Goal: Task Accomplishment & Management: Use online tool/utility

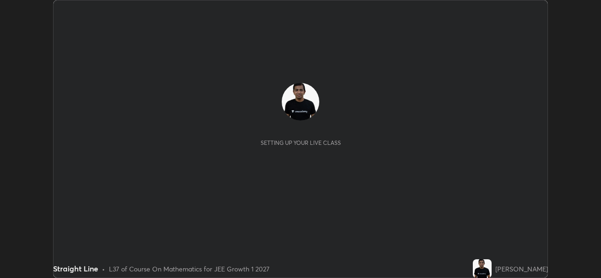
scroll to position [278, 601]
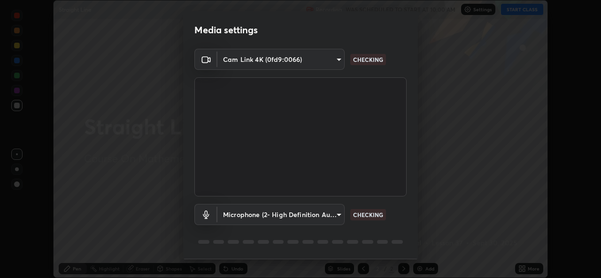
type input "d5dd4d4f0ad50d578cabb58e37a21e958f8cd01c412184e56a13254a0c40bdc7"
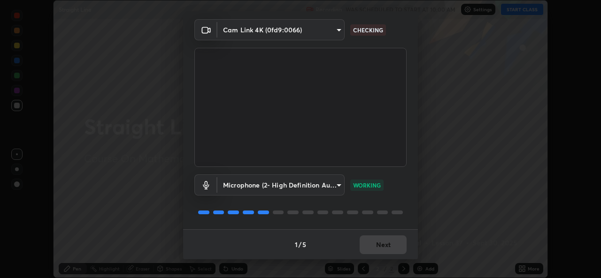
click at [390, 246] on div "1 / 5 Next" at bounding box center [300, 245] width 235 height 30
click at [333, 186] on body "Erase all Straight Line Recording WAS SCHEDULED TO START AT 10:00 AM Settings S…" at bounding box center [300, 139] width 601 height 278
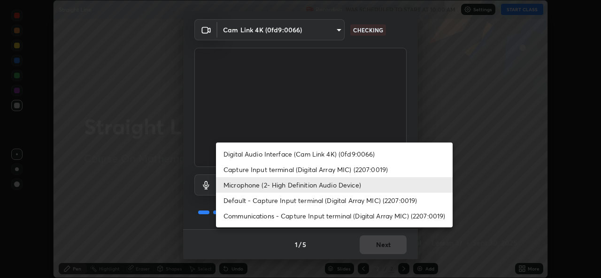
click at [250, 184] on li "Microphone (2- High Definition Audio Device)" at bounding box center [334, 184] width 237 height 15
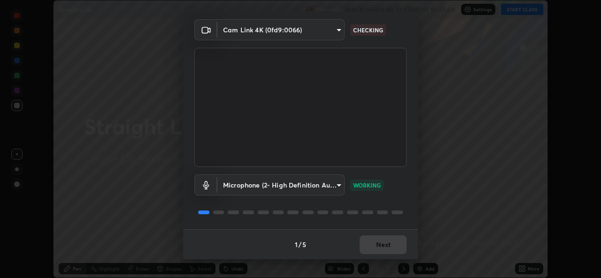
click at [292, 185] on body "Erase all Straight Line Recording WAS SCHEDULED TO START AT 10:00 AM Settings S…" at bounding box center [300, 139] width 601 height 278
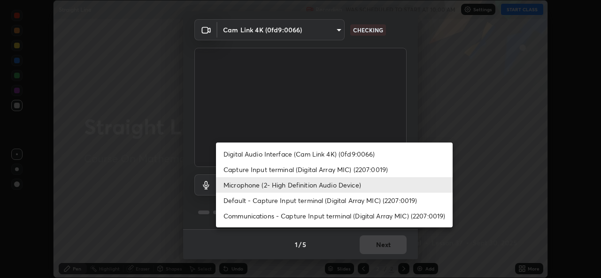
click at [258, 152] on li "Digital Audio Interface (Cam Link 4K) (0fd9:0066)" at bounding box center [334, 153] width 237 height 15
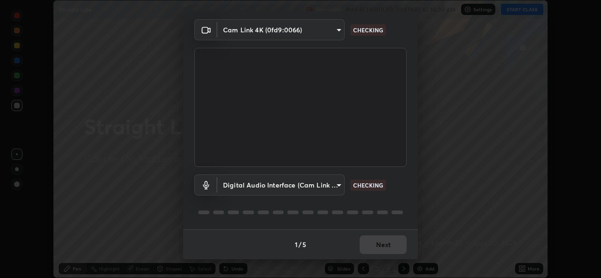
click at [259, 186] on body "Erase all Straight Line Recording WAS SCHEDULED TO START AT 10:00 AM Settings S…" at bounding box center [300, 139] width 601 height 278
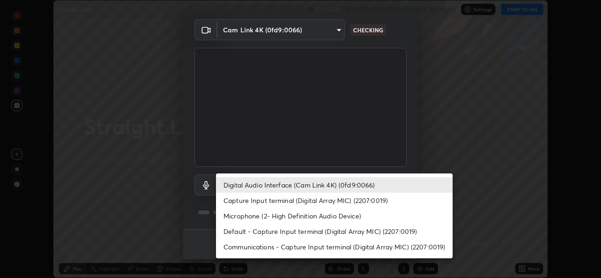
click at [341, 219] on li "Microphone (2- High Definition Audio Device)" at bounding box center [334, 215] width 237 height 15
type input "36cd9f89a23acff87b04cca3604351d0b29241054667b16386bdc59ab177bbc1"
click at [264, 219] on li "Microphone (2- High Definition Audio Device)" at bounding box center [334, 215] width 237 height 15
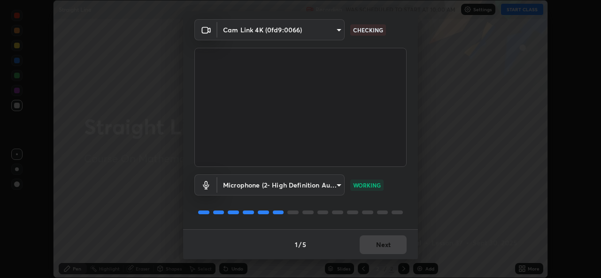
click at [334, 184] on body "Erase all Straight Line Recording WAS SCHEDULED TO START AT 10:00 AM Settings S…" at bounding box center [300, 139] width 601 height 278
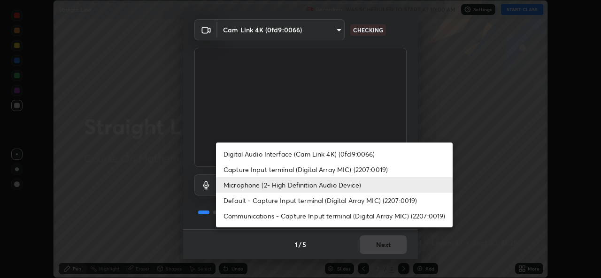
click at [364, 116] on div at bounding box center [300, 139] width 601 height 278
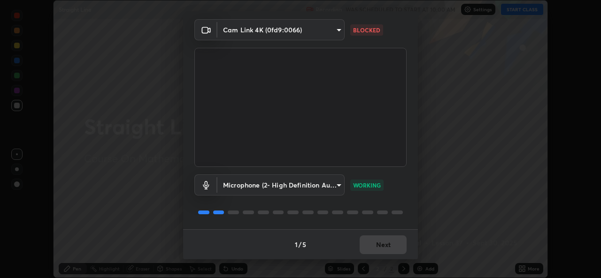
click at [271, 32] on body "Erase all Straight Line Recording WAS SCHEDULED TO START AT 10:00 AM Settings S…" at bounding box center [300, 139] width 601 height 278
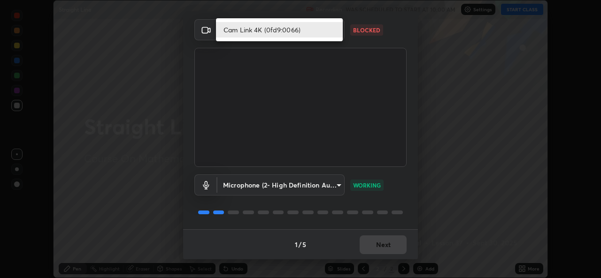
click at [247, 30] on li "Cam Link 4K (0fd9:0066)" at bounding box center [279, 29] width 127 height 15
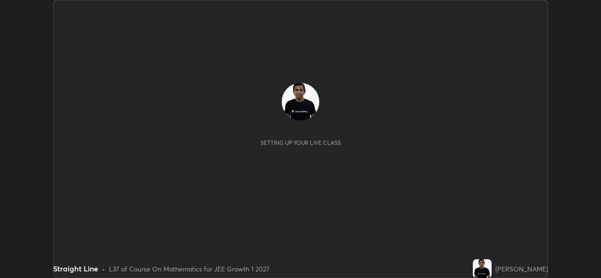
scroll to position [278, 601]
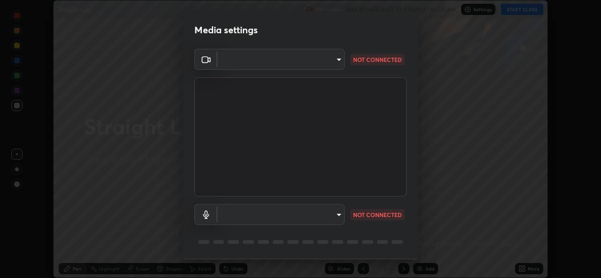
type input "d5dd4d4f0ad50d578cabb58e37a21e958f8cd01c412184e56a13254a0c40bdc7"
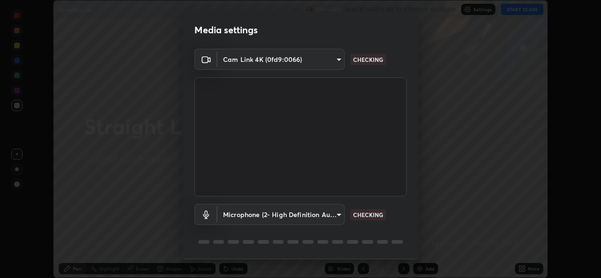
click at [280, 210] on body "Erase all Straight Line Recording WAS SCHEDULED TO START AT 10:00 AM Settings S…" at bounding box center [300, 139] width 601 height 278
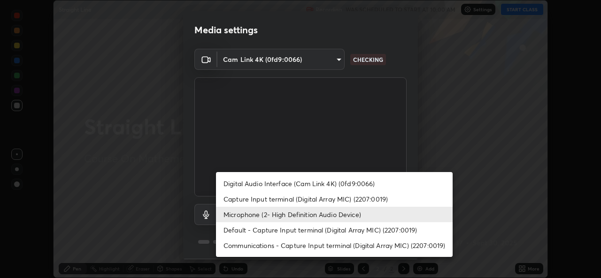
click at [269, 212] on li "Microphone (2- High Definition Audio Device)" at bounding box center [334, 214] width 237 height 15
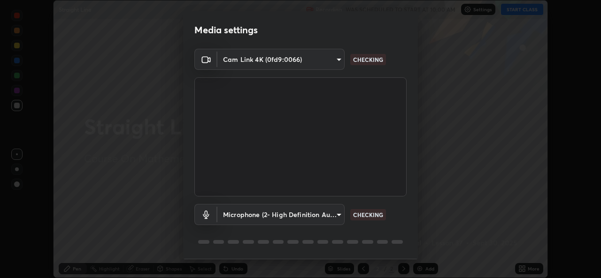
scroll to position [30, 0]
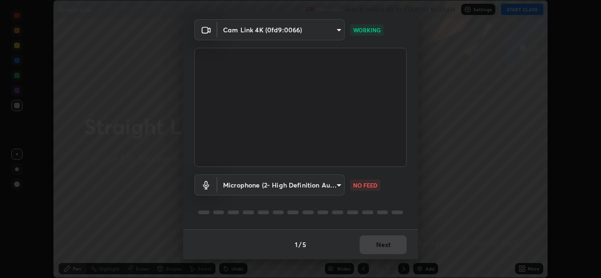
click at [284, 185] on body "Erase all Straight Line Recording WAS SCHEDULED TO START AT 10:00 AM Settings S…" at bounding box center [300, 139] width 601 height 278
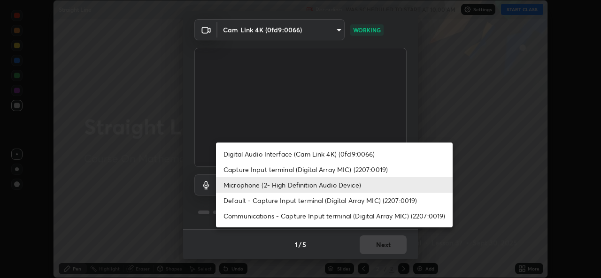
click at [244, 200] on li "Default - Capture Input terminal (Digital Array MIC) (2207:0019)" at bounding box center [334, 200] width 237 height 15
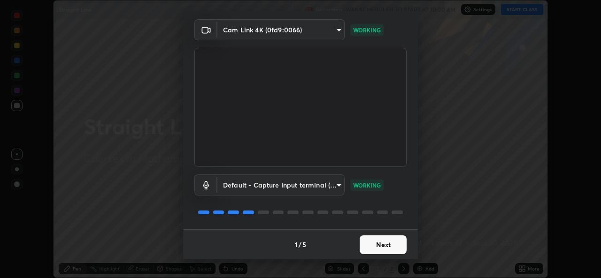
click at [280, 177] on body "Erase all Straight Line Recording WAS SCHEDULED TO START AT 10:00 AM Settings S…" at bounding box center [300, 139] width 601 height 278
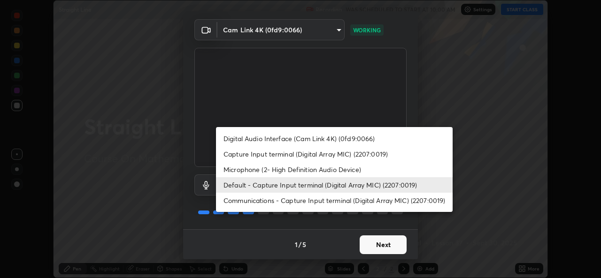
click at [246, 172] on li "Microphone (2- High Definition Audio Device)" at bounding box center [334, 169] width 237 height 15
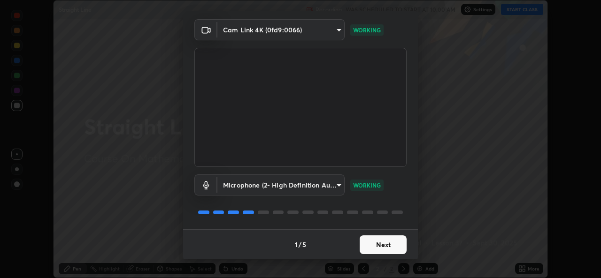
type input "36cd9f89a23acff87b04cca3604351d0b29241054667b16386bdc59ab177bbc1"
click at [379, 247] on button "Next" at bounding box center [383, 245] width 47 height 19
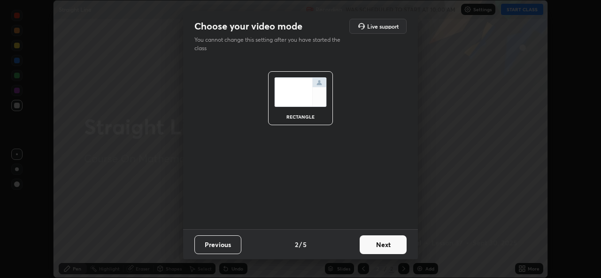
scroll to position [0, 0]
click at [379, 244] on button "Next" at bounding box center [383, 245] width 47 height 19
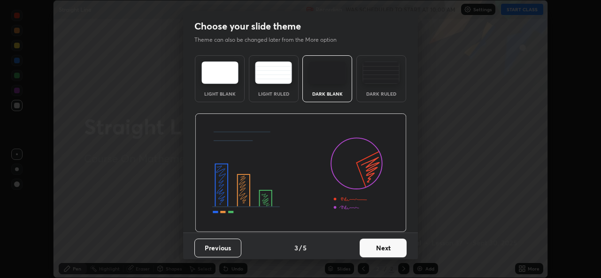
click at [378, 247] on button "Next" at bounding box center [383, 248] width 47 height 19
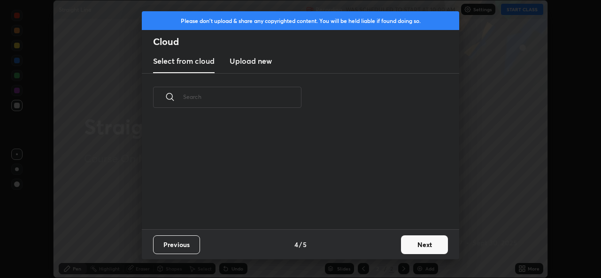
click at [424, 242] on button "Next" at bounding box center [424, 245] width 47 height 19
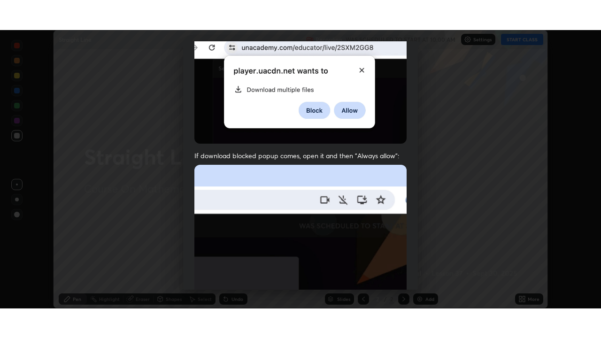
scroll to position [221, 0]
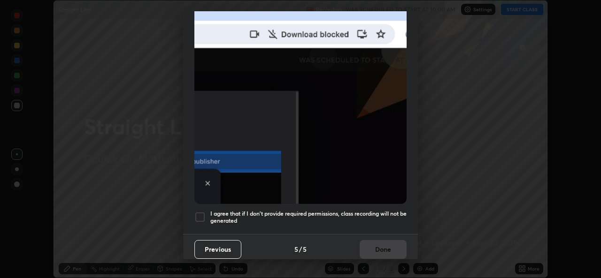
click at [199, 212] on div at bounding box center [199, 217] width 11 height 11
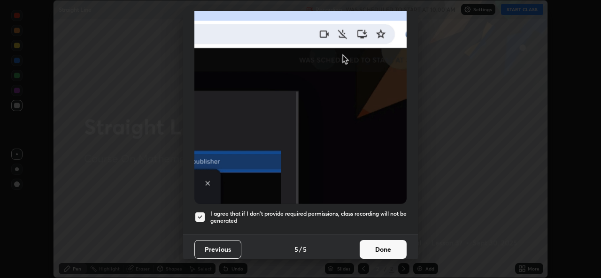
click at [378, 245] on button "Done" at bounding box center [383, 249] width 47 height 19
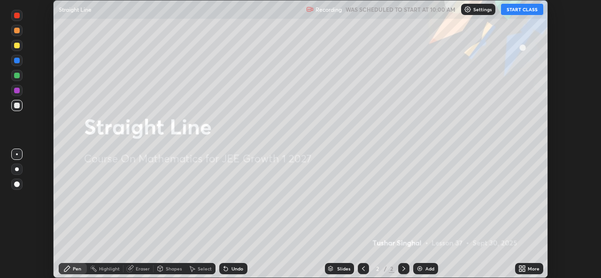
click at [518, 11] on button "START CLASS" at bounding box center [522, 9] width 42 height 11
click at [521, 270] on icon at bounding box center [520, 271] width 2 height 2
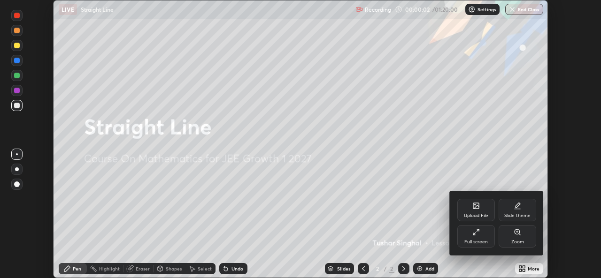
click at [486, 238] on div "Full screen" at bounding box center [476, 236] width 38 height 23
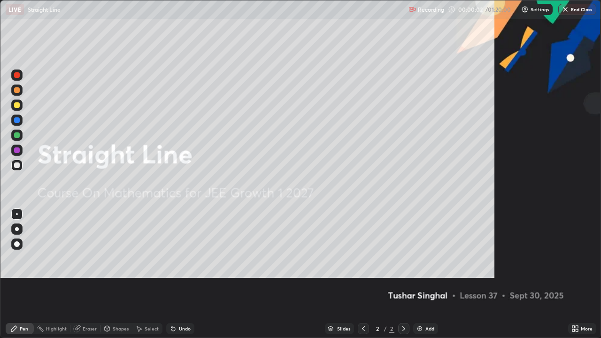
scroll to position [338, 601]
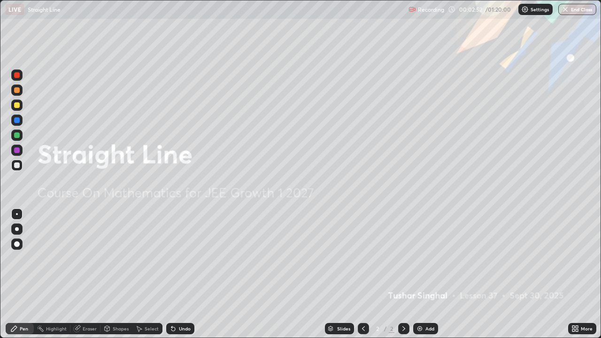
click at [429, 278] on div "Add" at bounding box center [429, 328] width 9 height 5
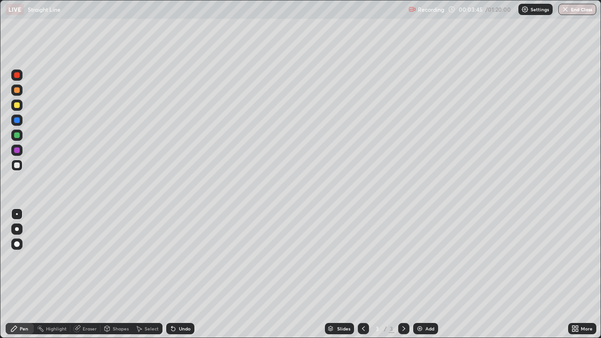
click at [15, 105] on div at bounding box center [17, 105] width 6 height 6
click at [17, 163] on div at bounding box center [17, 165] width 6 height 6
click at [16, 107] on div at bounding box center [17, 105] width 6 height 6
click at [92, 278] on div "Eraser" at bounding box center [90, 328] width 14 height 5
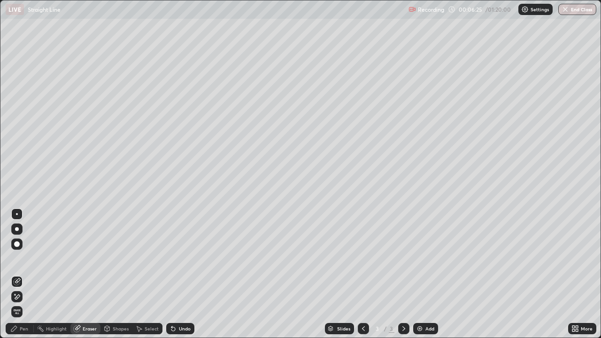
click at [86, 278] on div "Eraser" at bounding box center [90, 328] width 14 height 5
click at [25, 278] on div "Pen" at bounding box center [20, 328] width 28 height 11
click at [23, 278] on div "Pen" at bounding box center [20, 328] width 28 height 11
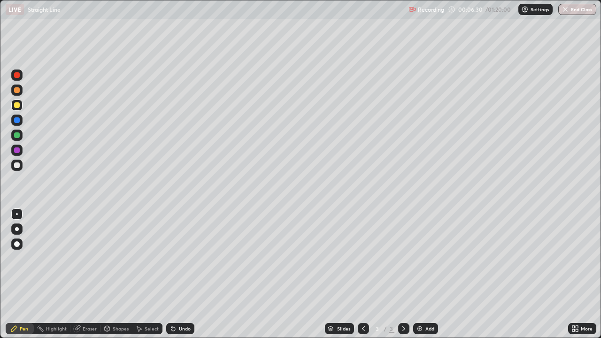
click at [17, 168] on div at bounding box center [16, 165] width 11 height 11
click at [178, 278] on div "Undo" at bounding box center [180, 328] width 28 height 11
click at [181, 278] on div "Undo" at bounding box center [180, 328] width 28 height 11
click at [185, 278] on div "Undo" at bounding box center [185, 328] width 12 height 5
click at [85, 278] on div "Eraser" at bounding box center [90, 328] width 14 height 5
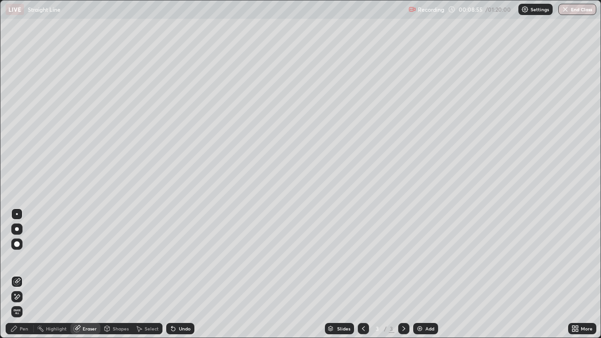
click at [16, 278] on icon at bounding box center [17, 297] width 8 height 8
click at [179, 278] on div "Undo" at bounding box center [180, 328] width 28 height 11
click at [180, 278] on div "Undo" at bounding box center [185, 328] width 12 height 5
click at [183, 278] on div "Undo" at bounding box center [185, 328] width 12 height 5
click at [184, 278] on div "Undo" at bounding box center [185, 328] width 12 height 5
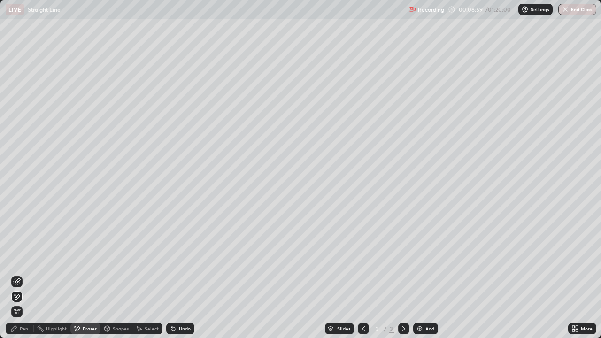
click at [184, 278] on div "Undo" at bounding box center [185, 328] width 12 height 5
click at [185, 278] on div "Undo" at bounding box center [185, 328] width 12 height 5
click at [186, 278] on div "Undo" at bounding box center [180, 328] width 28 height 11
click at [187, 278] on div "Undo" at bounding box center [180, 328] width 28 height 11
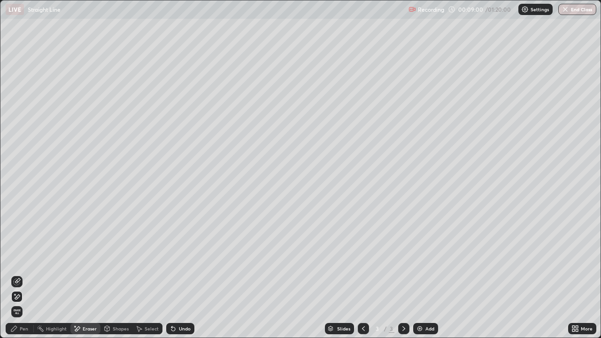
click at [187, 278] on div "Undo" at bounding box center [180, 328] width 28 height 11
click at [188, 278] on div "Undo" at bounding box center [180, 328] width 28 height 11
click at [189, 278] on div "Undo" at bounding box center [180, 328] width 28 height 11
click at [22, 278] on div "Pen" at bounding box center [24, 328] width 8 height 5
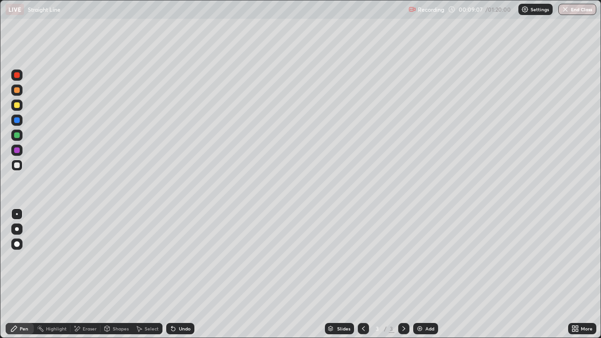
click at [87, 278] on div "Eraser" at bounding box center [90, 328] width 14 height 5
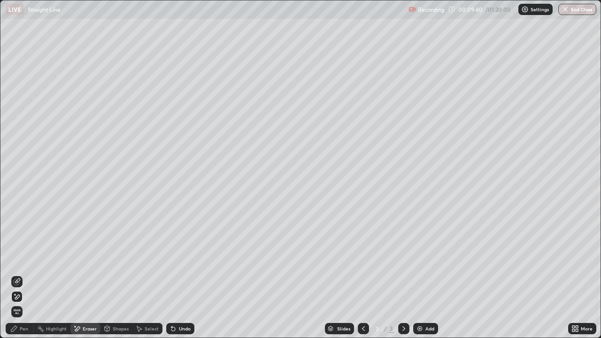
click at [421, 278] on img at bounding box center [420, 329] width 8 height 8
click at [22, 278] on div "Pen" at bounding box center [24, 328] width 8 height 5
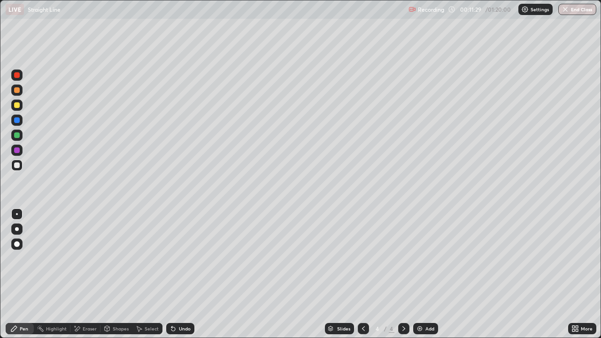
click at [89, 278] on div "Eraser" at bounding box center [90, 328] width 14 height 5
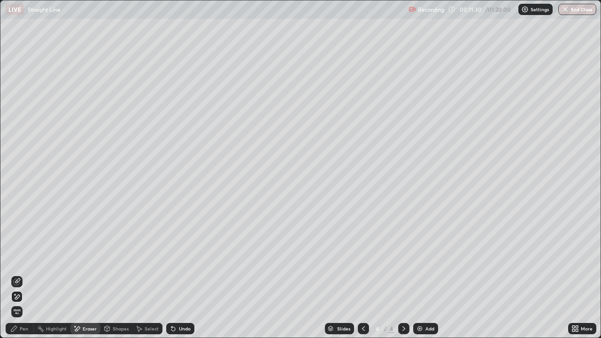
click at [16, 278] on span "Erase all" at bounding box center [17, 312] width 10 height 6
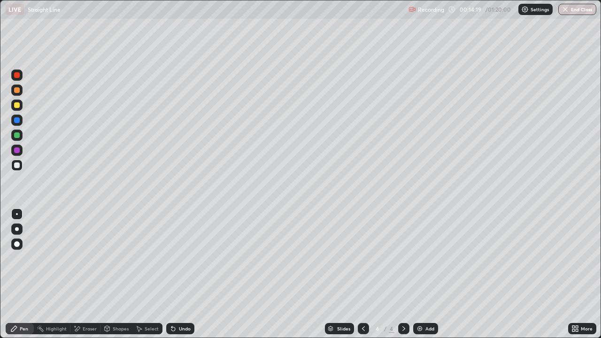
click at [183, 278] on div "Undo" at bounding box center [185, 328] width 12 height 5
click at [180, 278] on div "Undo" at bounding box center [180, 328] width 28 height 11
click at [184, 278] on div "Undo" at bounding box center [185, 328] width 12 height 5
click at [87, 278] on div "Eraser" at bounding box center [90, 328] width 14 height 5
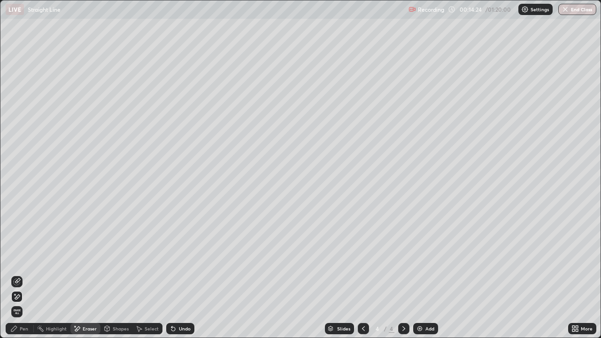
click at [17, 278] on span "Erase all" at bounding box center [17, 312] width 10 height 6
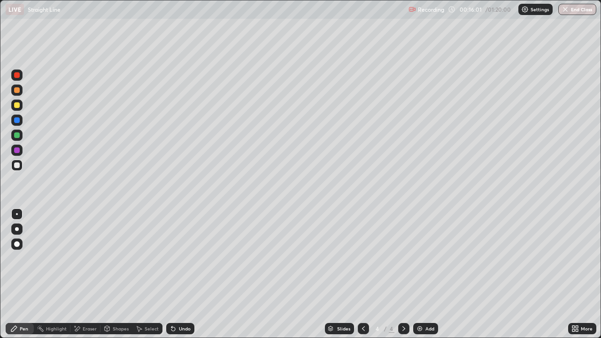
click at [430, 278] on div "Add" at bounding box center [429, 328] width 9 height 5
click at [16, 107] on div at bounding box center [17, 105] width 6 height 6
click at [18, 139] on div at bounding box center [16, 135] width 11 height 11
click at [425, 278] on div "Add" at bounding box center [429, 328] width 9 height 5
click at [176, 278] on div "Undo" at bounding box center [180, 328] width 28 height 11
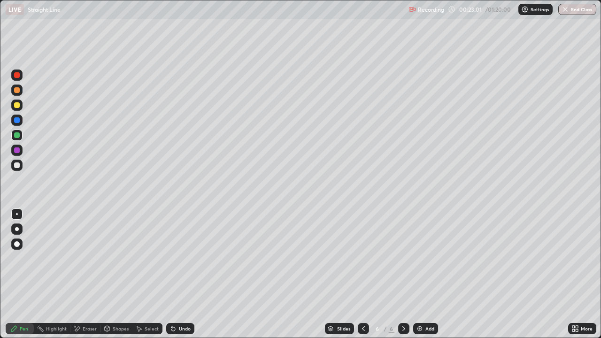
click at [86, 278] on div "Eraser" at bounding box center [90, 328] width 14 height 5
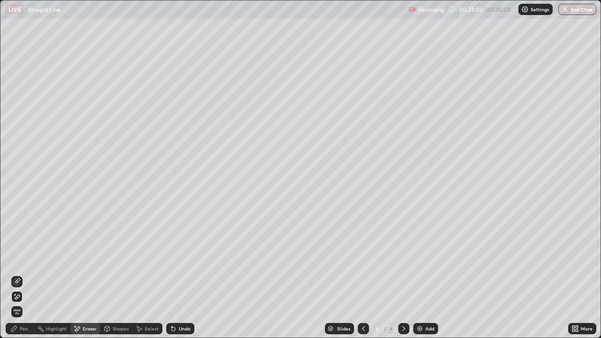
click at [17, 278] on span "Erase all" at bounding box center [17, 312] width 10 height 6
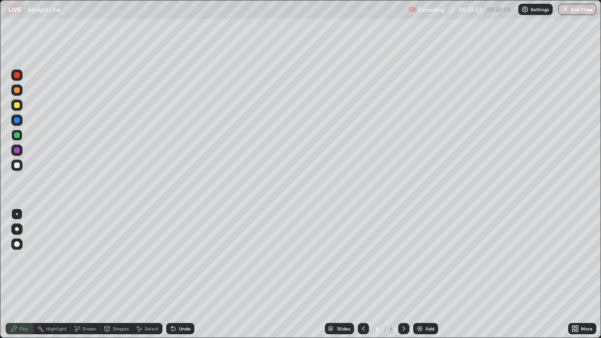
click at [361, 278] on icon at bounding box center [364, 329] width 8 height 8
click at [425, 278] on div "Add" at bounding box center [429, 328] width 9 height 5
click at [362, 278] on icon at bounding box center [363, 328] width 3 height 5
click at [361, 278] on icon at bounding box center [364, 329] width 8 height 8
click at [398, 278] on div at bounding box center [403, 328] width 11 height 11
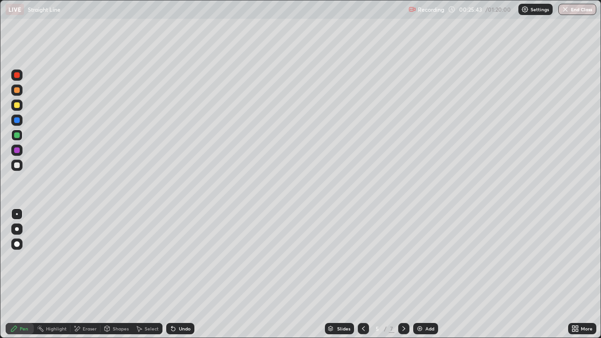
click at [402, 278] on icon at bounding box center [403, 328] width 3 height 5
click at [17, 165] on div at bounding box center [17, 165] width 6 height 6
click at [186, 278] on div "Undo" at bounding box center [185, 328] width 12 height 5
click at [17, 109] on div at bounding box center [16, 105] width 11 height 11
click at [403, 278] on icon at bounding box center [404, 329] width 8 height 8
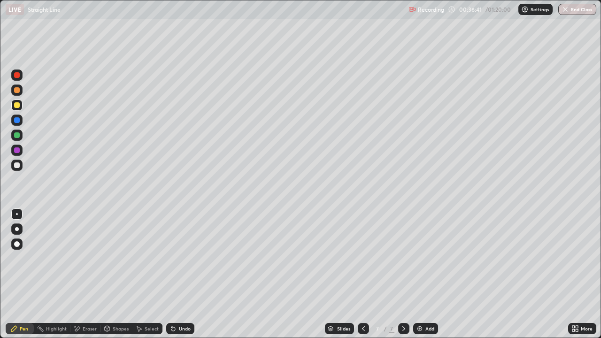
click at [182, 278] on div "Undo" at bounding box center [185, 328] width 12 height 5
click at [183, 278] on div "Undo" at bounding box center [185, 328] width 12 height 5
click at [17, 169] on div at bounding box center [16, 165] width 11 height 11
click at [17, 136] on div at bounding box center [17, 135] width 6 height 6
click at [91, 278] on div "Eraser" at bounding box center [90, 328] width 14 height 5
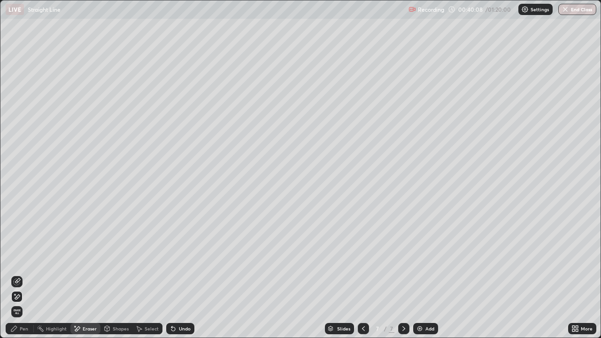
click at [26, 278] on div "Pen" at bounding box center [20, 328] width 28 height 11
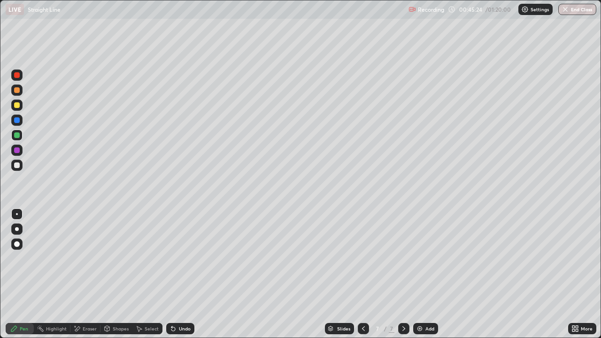
click at [423, 278] on img at bounding box center [420, 329] width 8 height 8
click at [17, 169] on div at bounding box center [16, 165] width 11 height 11
click at [181, 278] on div "Undo" at bounding box center [180, 328] width 28 height 11
click at [183, 278] on div "Undo" at bounding box center [180, 328] width 28 height 11
click at [184, 278] on div "Undo" at bounding box center [180, 328] width 28 height 11
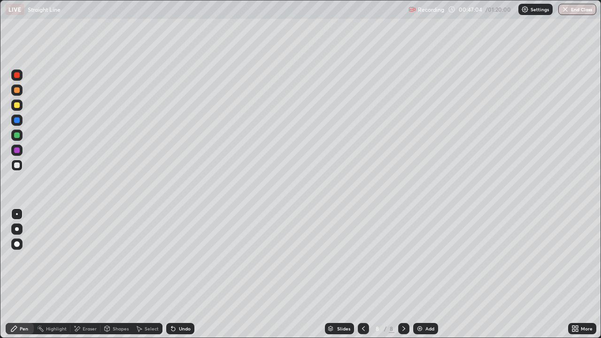
click at [184, 278] on div "Undo" at bounding box center [185, 328] width 12 height 5
click at [429, 278] on div "Add" at bounding box center [429, 328] width 9 height 5
click at [179, 278] on div "Undo" at bounding box center [185, 328] width 12 height 5
click at [362, 278] on icon at bounding box center [364, 329] width 8 height 8
click at [403, 278] on icon at bounding box center [404, 329] width 8 height 8
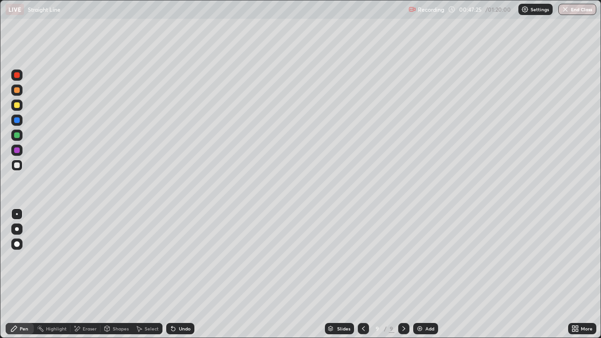
click at [363, 278] on icon at bounding box center [364, 329] width 8 height 8
click at [402, 278] on icon at bounding box center [403, 328] width 3 height 5
click at [362, 278] on icon at bounding box center [364, 329] width 8 height 8
click at [403, 278] on div at bounding box center [403, 328] width 11 height 11
click at [362, 278] on icon at bounding box center [363, 328] width 3 height 5
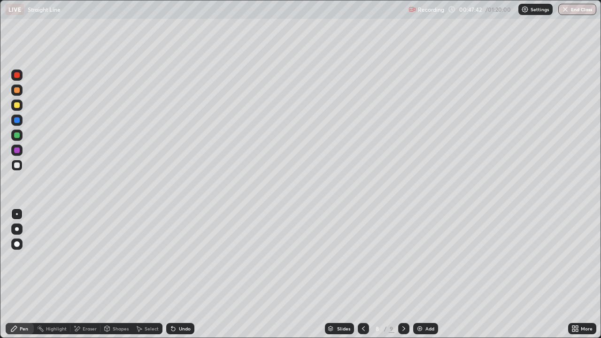
click at [403, 278] on icon at bounding box center [404, 329] width 8 height 8
click at [361, 278] on icon at bounding box center [364, 329] width 8 height 8
click at [404, 278] on icon at bounding box center [404, 329] width 8 height 8
click at [373, 278] on div "9" at bounding box center [377, 329] width 9 height 6
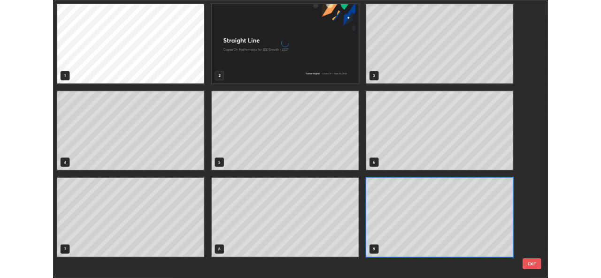
scroll to position [334, 595]
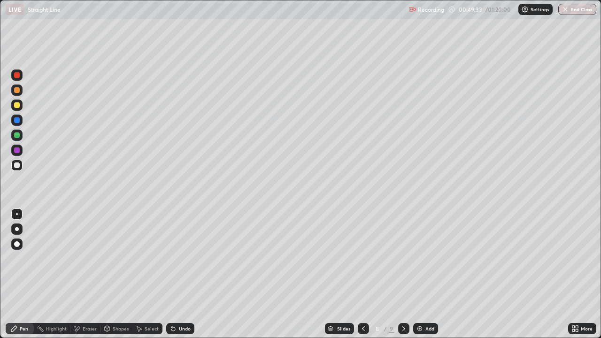
click at [401, 278] on icon at bounding box center [404, 329] width 8 height 8
click at [424, 278] on div "Add" at bounding box center [425, 328] width 25 height 11
click at [92, 278] on div "Eraser" at bounding box center [90, 328] width 14 height 5
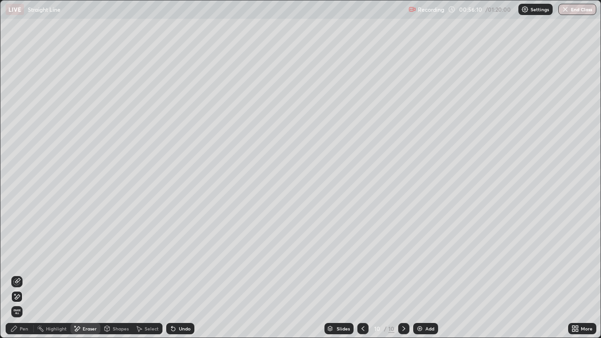
click at [20, 278] on div "Pen" at bounding box center [24, 328] width 8 height 5
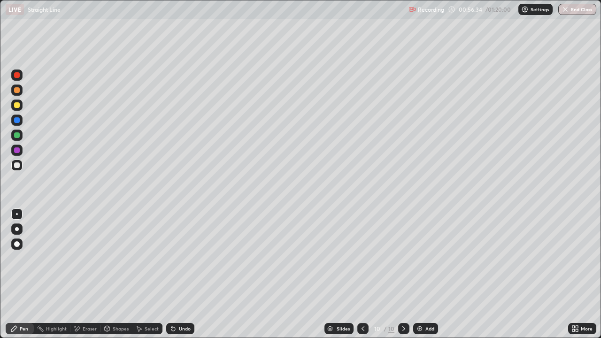
click at [19, 106] on div at bounding box center [17, 105] width 6 height 6
click at [177, 278] on div "Undo" at bounding box center [180, 328] width 28 height 11
click at [181, 278] on div "Undo" at bounding box center [185, 328] width 12 height 5
click at [179, 278] on div "Undo" at bounding box center [185, 328] width 12 height 5
click at [187, 278] on div "Undo" at bounding box center [185, 328] width 12 height 5
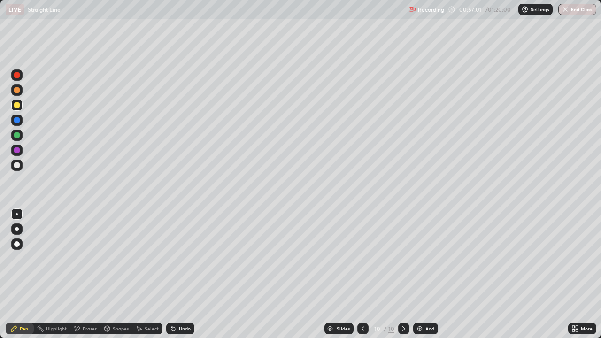
click at [185, 278] on div "Undo" at bounding box center [185, 328] width 12 height 5
click at [183, 278] on div "Undo" at bounding box center [180, 328] width 28 height 11
click at [179, 278] on div "Undo" at bounding box center [180, 328] width 28 height 11
click at [177, 278] on div "Undo" at bounding box center [180, 328] width 28 height 11
click at [178, 278] on div "Undo" at bounding box center [180, 328] width 28 height 11
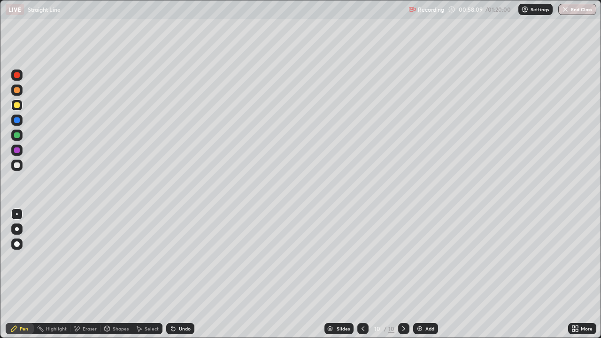
click at [17, 166] on div at bounding box center [17, 165] width 6 height 6
click at [86, 278] on div "Eraser" at bounding box center [85, 328] width 30 height 11
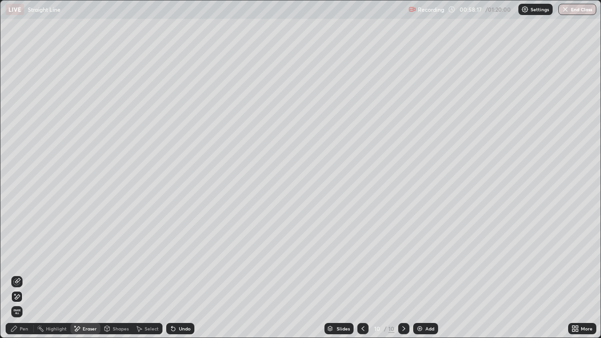
click at [16, 278] on div "Pen" at bounding box center [20, 328] width 28 height 11
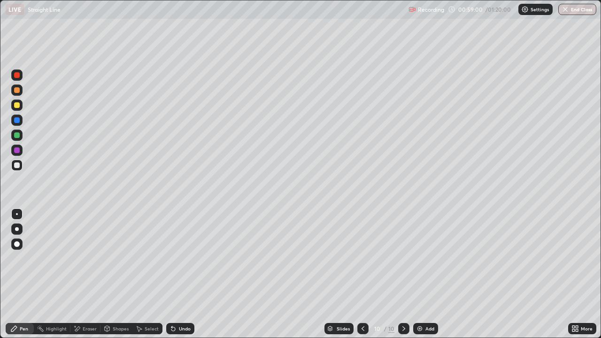
click at [19, 137] on div at bounding box center [17, 135] width 6 height 6
click at [425, 278] on div "Add" at bounding box center [429, 328] width 9 height 5
click at [21, 169] on div at bounding box center [16, 165] width 11 height 11
click at [185, 278] on div "Undo" at bounding box center [180, 328] width 28 height 11
click at [429, 278] on div "Add" at bounding box center [429, 328] width 9 height 5
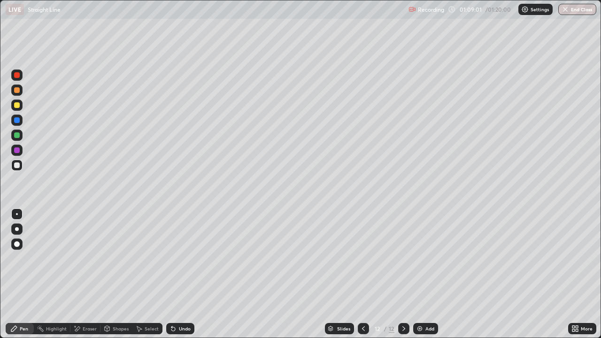
click at [363, 278] on div at bounding box center [363, 328] width 11 height 19
click at [403, 278] on icon at bounding box center [404, 329] width 8 height 8
click at [17, 166] on div at bounding box center [17, 165] width 6 height 6
click at [581, 10] on button "End Class" at bounding box center [577, 9] width 38 height 11
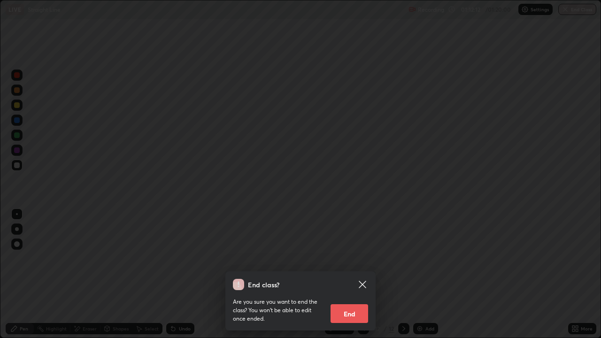
click at [350, 278] on button "End" at bounding box center [350, 313] width 38 height 19
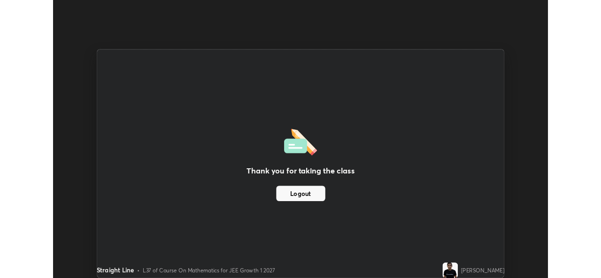
scroll to position [46674, 46351]
